Goal: Transaction & Acquisition: Purchase product/service

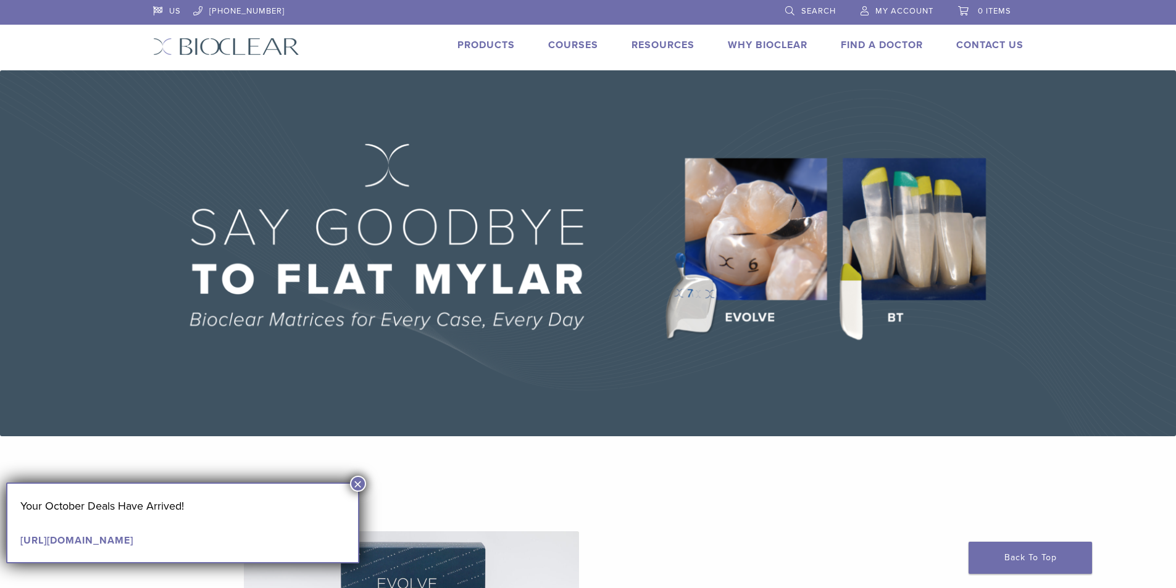
click at [861, 9] on link "My Account" at bounding box center [897, 9] width 73 height 19
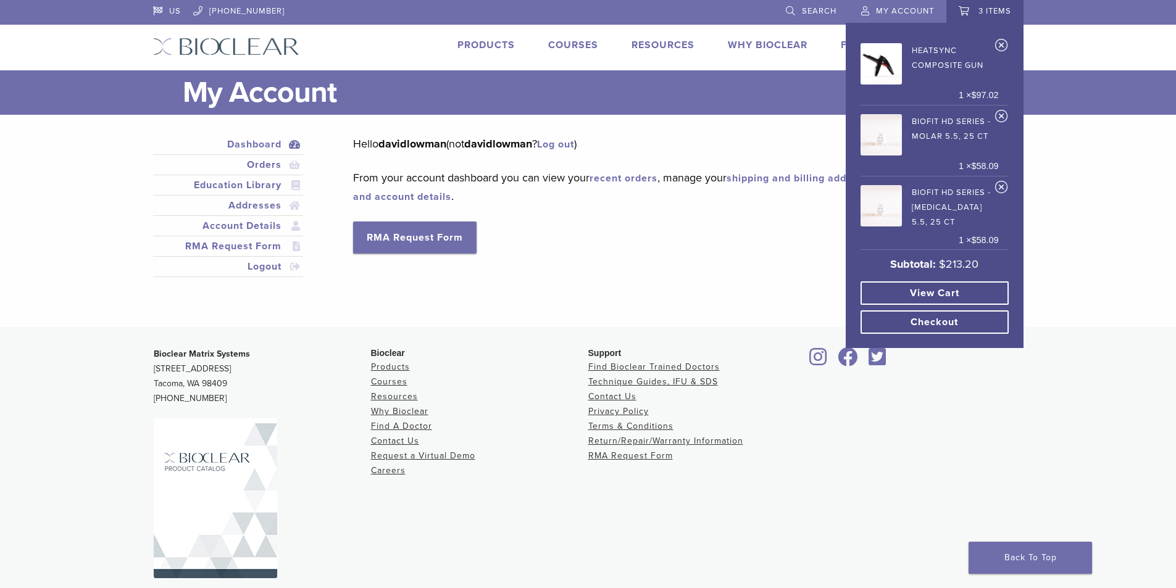
click at [924, 295] on link "View cart" at bounding box center [935, 293] width 148 height 23
